Goal: Navigation & Orientation: Find specific page/section

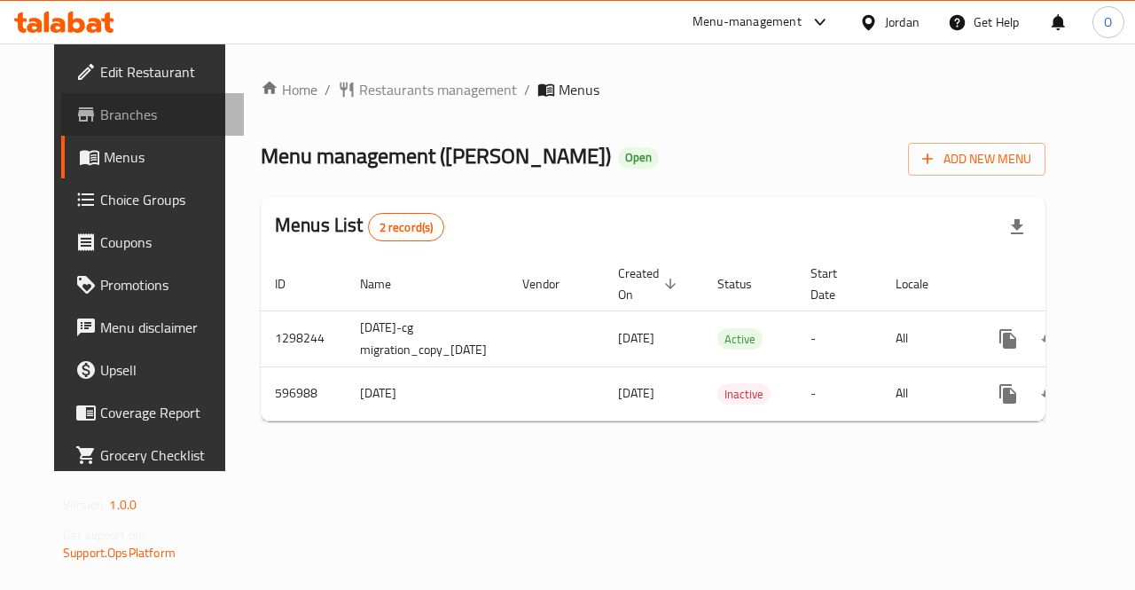
click at [106, 120] on span "Branches" at bounding box center [164, 114] width 129 height 21
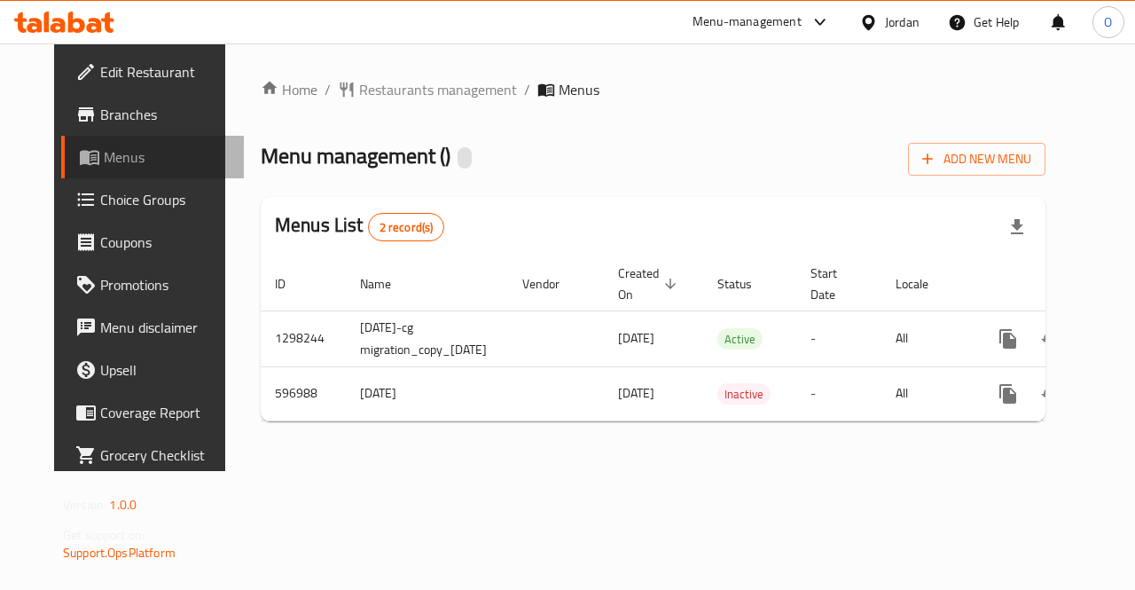
click at [135, 144] on link "Menus" at bounding box center [152, 157] width 183 height 43
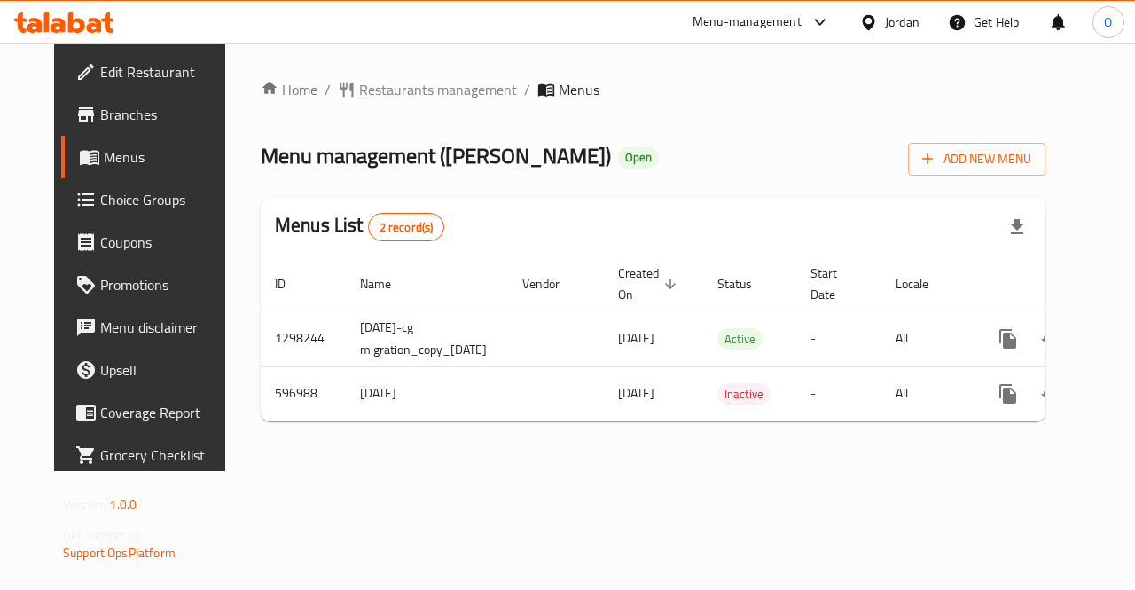
click at [115, 104] on span "Branches" at bounding box center [164, 114] width 129 height 21
click at [55, 22] on icon at bounding box center [64, 22] width 100 height 21
